Goal: Information Seeking & Learning: Learn about a topic

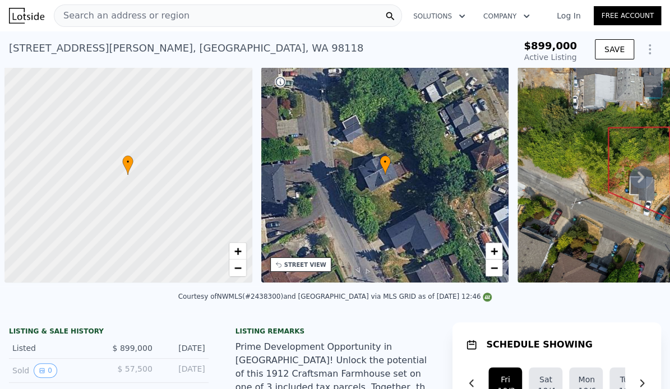
scroll to position [0, 4]
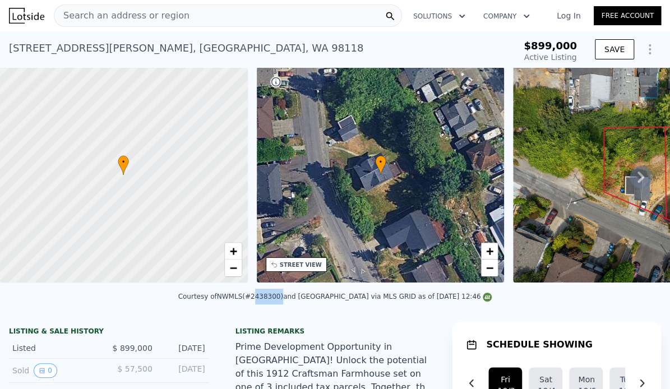
drag, startPoint x: 242, startPoint y: 297, endPoint x: 270, endPoint y: 297, distance: 28.6
click at [270, 297] on div "Courtesy of NWMLS (#2438300) and Windermere R E Mount Baker via MLS GRID as of …" at bounding box center [335, 297] width 314 height 8
copy div "2438300"
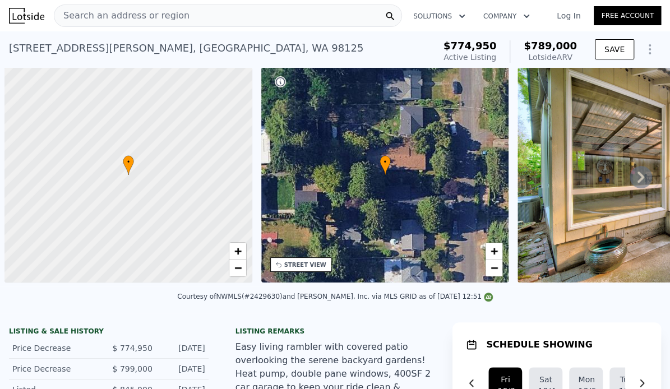
scroll to position [0, 4]
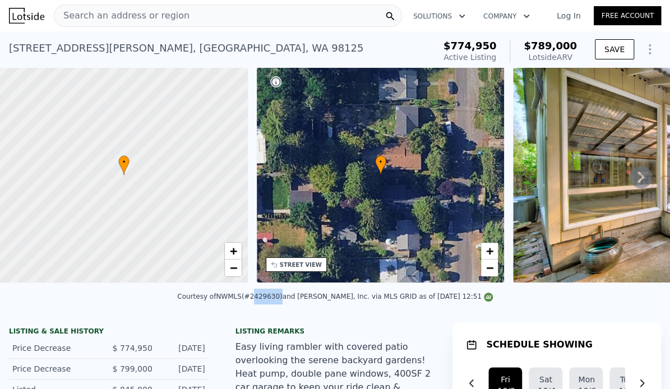
drag, startPoint x: 261, startPoint y: 297, endPoint x: 288, endPoint y: 296, distance: 27.5
click at [288, 296] on div "Courtesy of NWMLS (#2429630) and John L. Scott, Inc. via MLS GRID as of 10/01/2…" at bounding box center [335, 297] width 316 height 8
copy div "2429630"
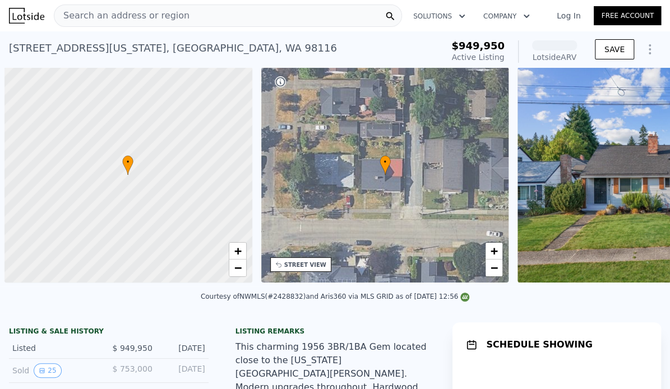
scroll to position [0, 4]
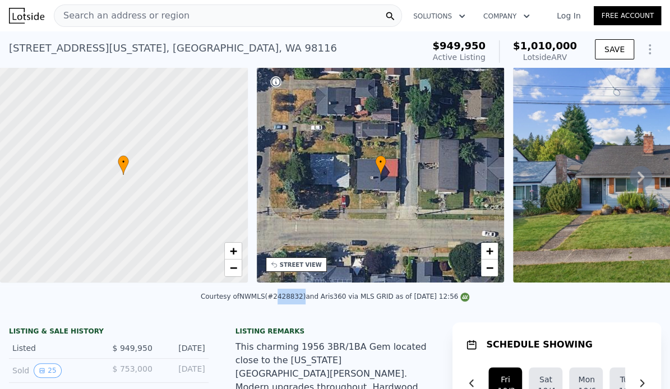
drag, startPoint x: 274, startPoint y: 296, endPoint x: 301, endPoint y: 295, distance: 26.9
click at [301, 295] on div "Courtesy of NWMLS (#2428832) and Aris360 via MLS GRID as of 10/01/2025 12:56" at bounding box center [335, 297] width 269 height 8
copy div "2428832"
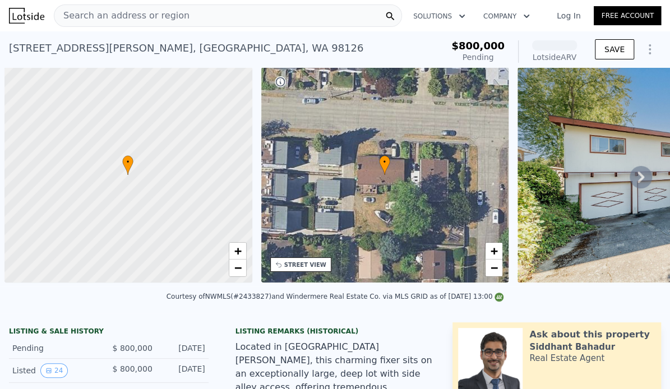
scroll to position [0, 4]
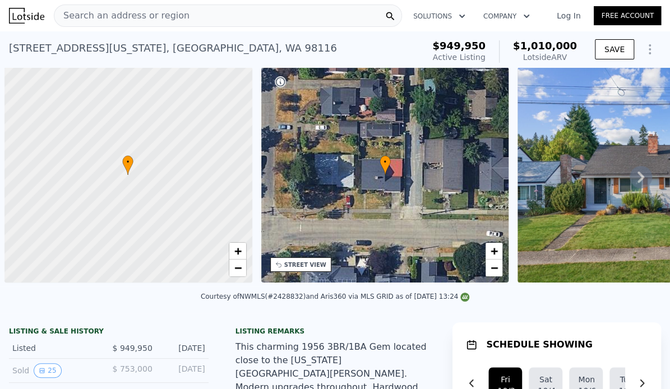
scroll to position [0, 4]
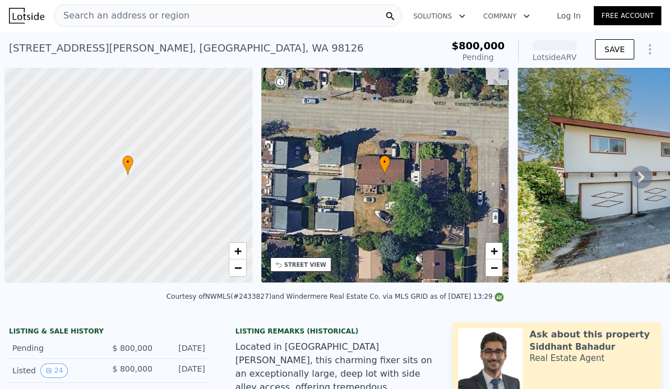
scroll to position [0, 4]
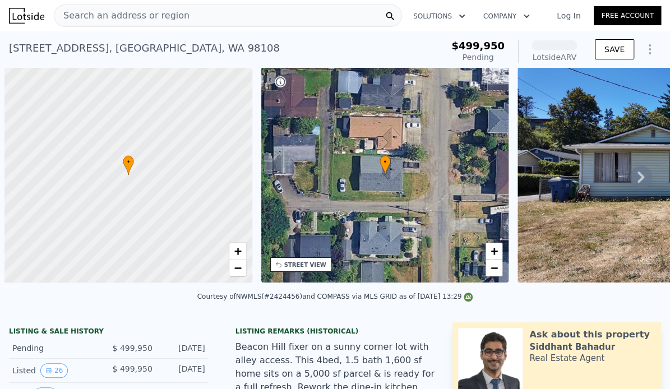
scroll to position [0, 4]
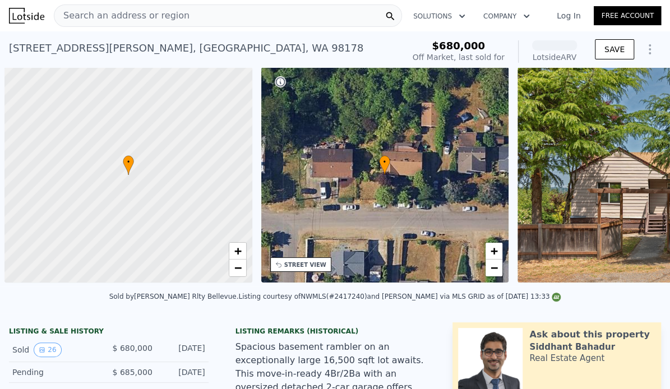
scroll to position [0, 4]
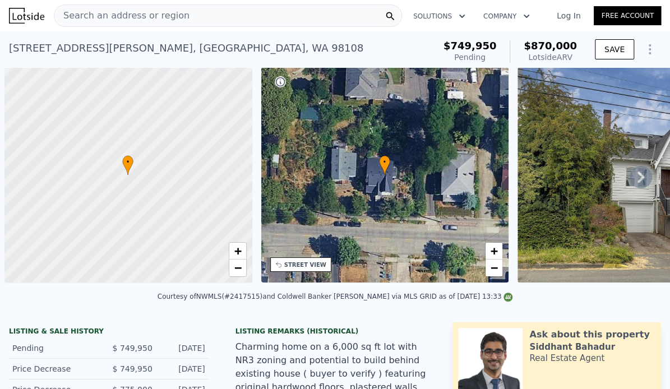
scroll to position [0, 4]
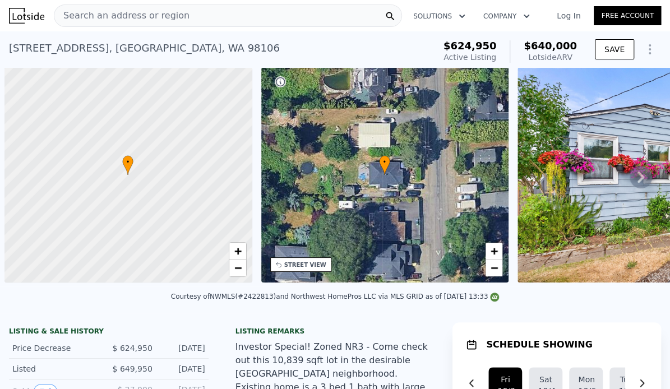
scroll to position [0, 4]
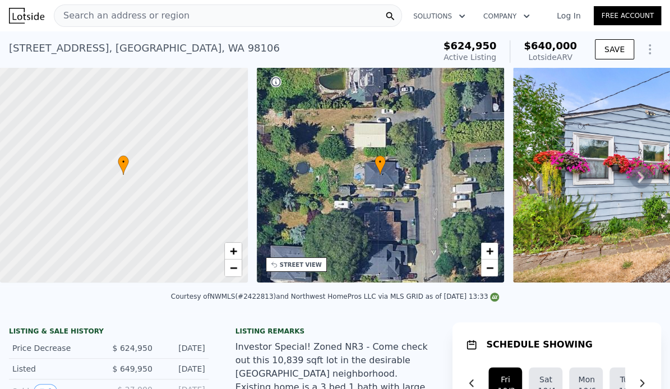
drag, startPoint x: 248, startPoint y: 296, endPoint x: 277, endPoint y: 294, distance: 29.2
click at [277, 294] on div "Courtesy of NWMLS (#2422813) and Northwest HomePros LLC via MLS GRID as of 10/0…" at bounding box center [335, 297] width 329 height 8
copy div "2422813)"
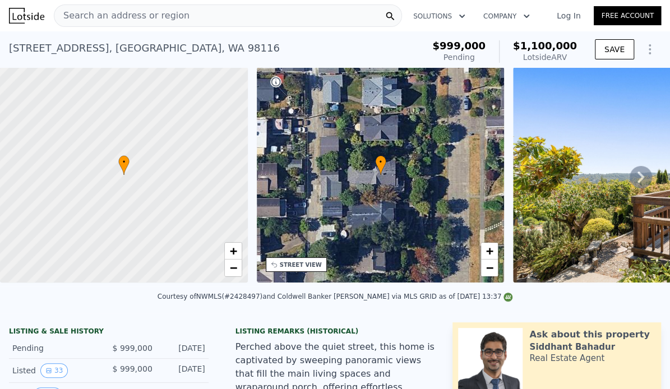
scroll to position [0, 4]
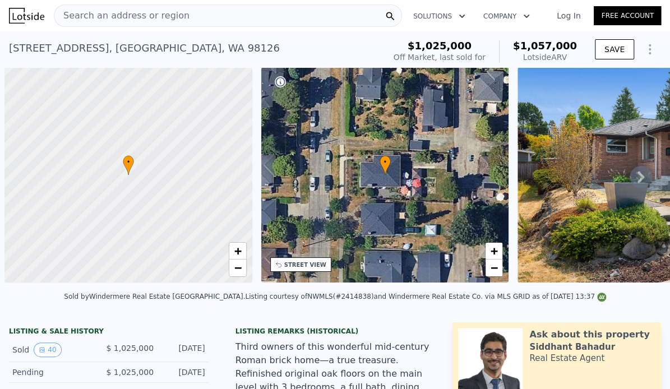
scroll to position [0, 4]
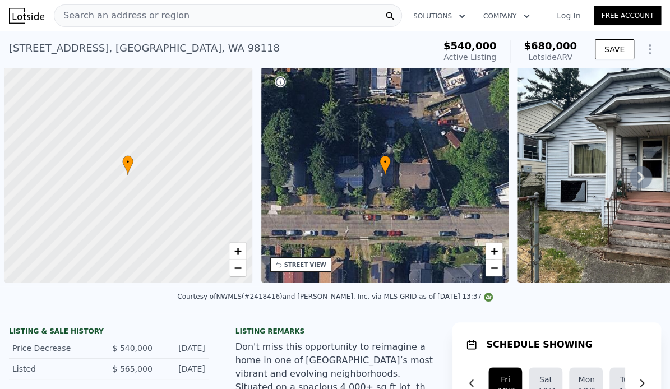
scroll to position [0, 4]
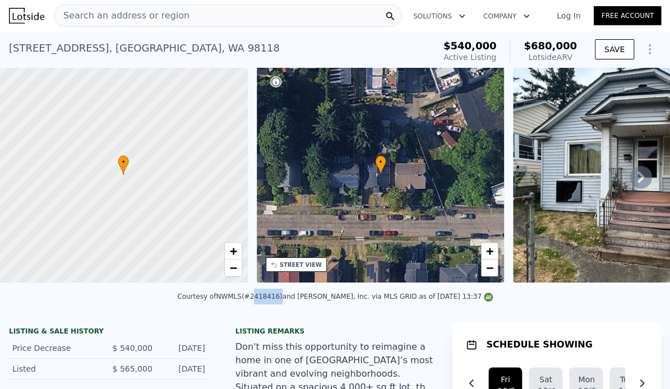
drag, startPoint x: 261, startPoint y: 296, endPoint x: 286, endPoint y: 296, distance: 24.7
click at [286, 296] on div "Courtesy of NWMLS (#2418416) and John L. Scott, Inc. via MLS GRID as of 10/01/2…" at bounding box center [335, 297] width 316 height 8
copy div "2418416"
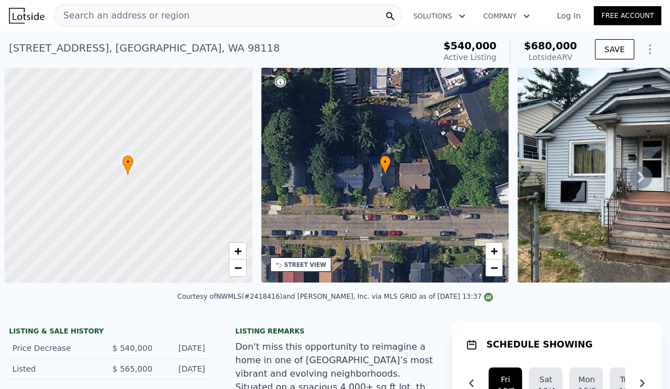
scroll to position [0, 4]
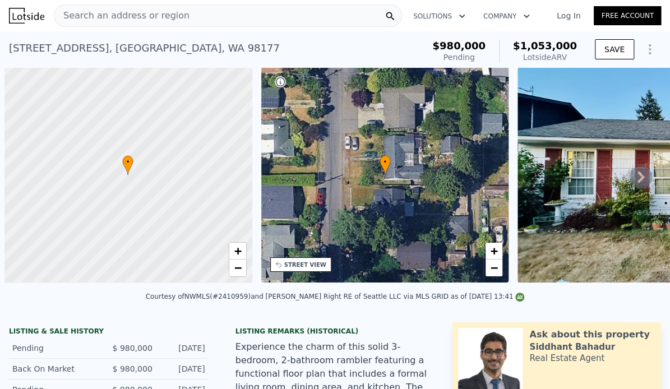
scroll to position [0, 4]
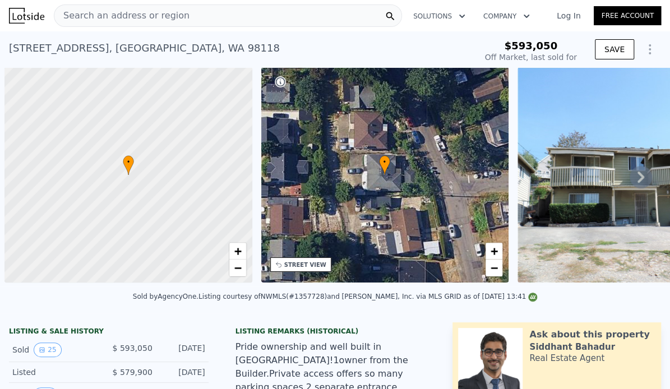
scroll to position [0, 4]
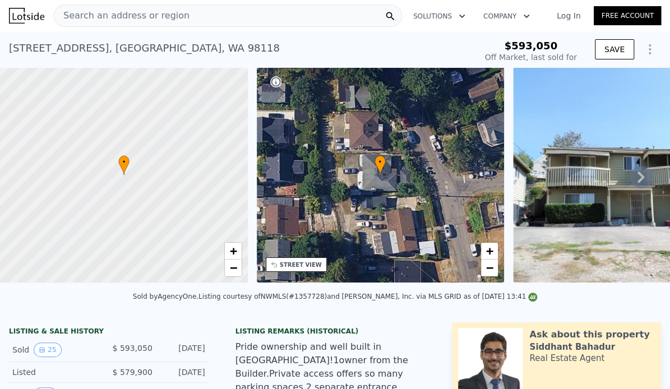
type input "-$ 636,328"
